Goal: Transaction & Acquisition: Subscribe to service/newsletter

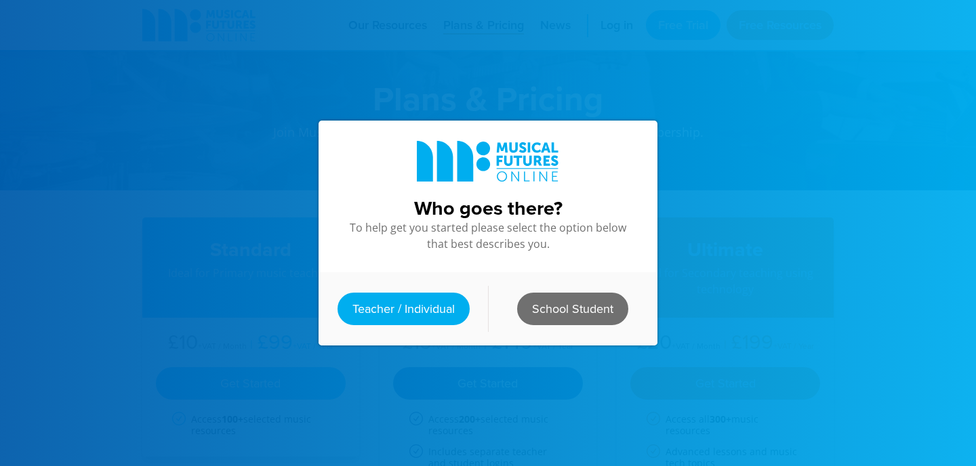
click at [549, 321] on link "School Student" at bounding box center [572, 309] width 111 height 33
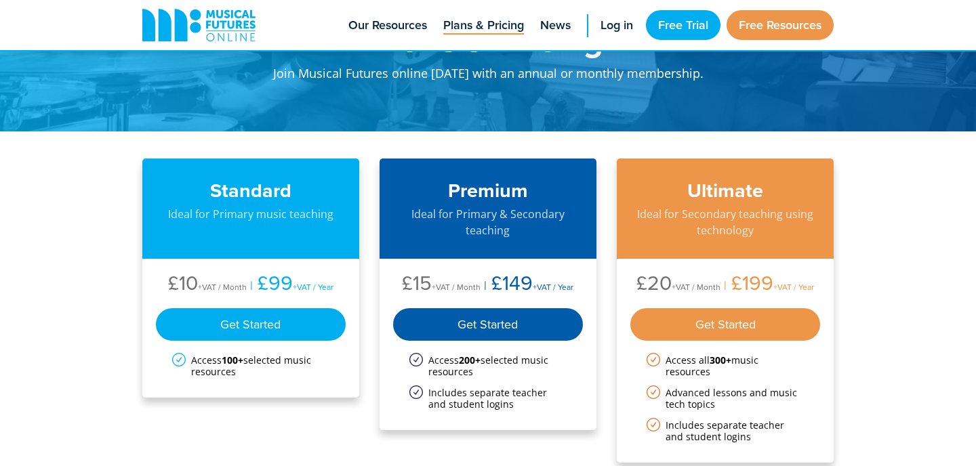
scroll to position [127, 0]
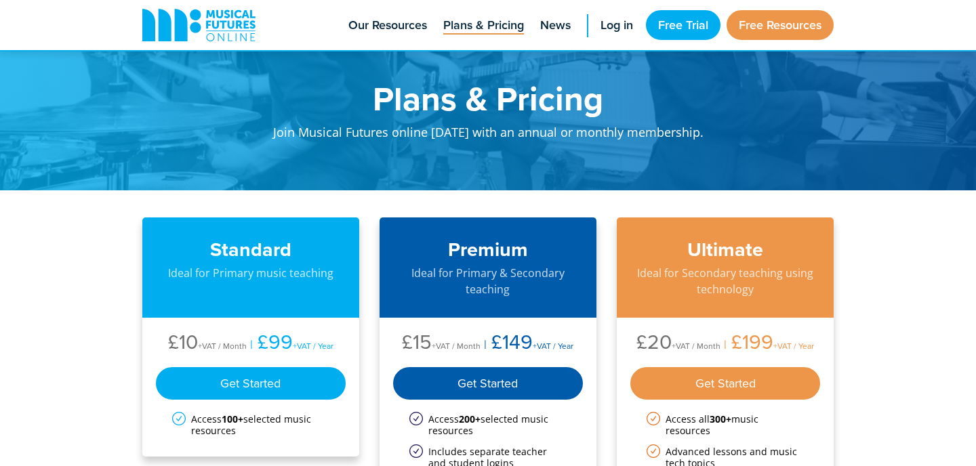
scroll to position [132, 0]
